Goal: Use online tool/utility

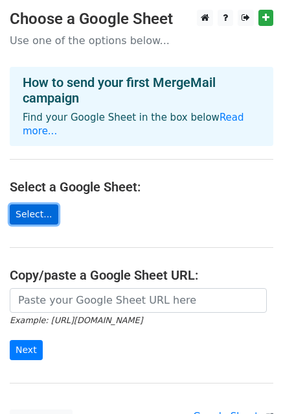
click at [33, 204] on link "Select..." at bounding box center [34, 214] width 49 height 20
click at [24, 204] on link "Select..." at bounding box center [34, 214] width 49 height 20
